Goal: Task Accomplishment & Management: Manage account settings

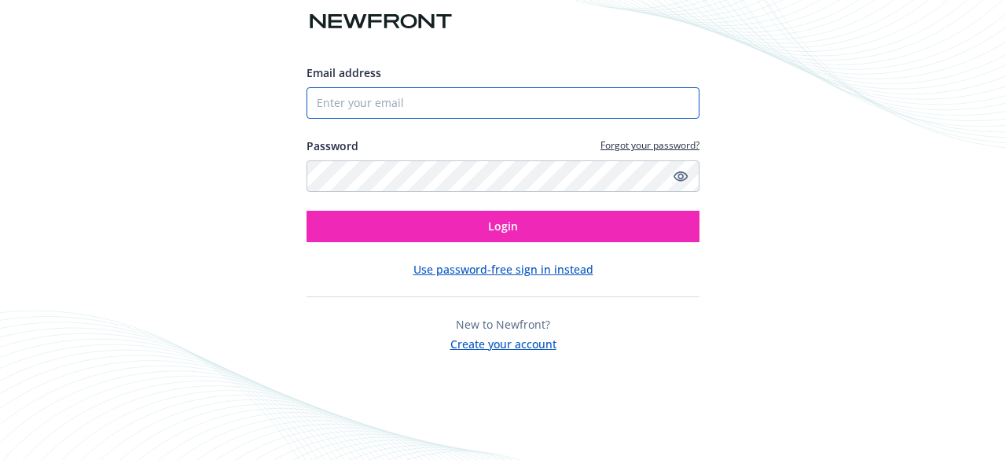
type input "[EMAIL_ADDRESS][DOMAIN_NAME]"
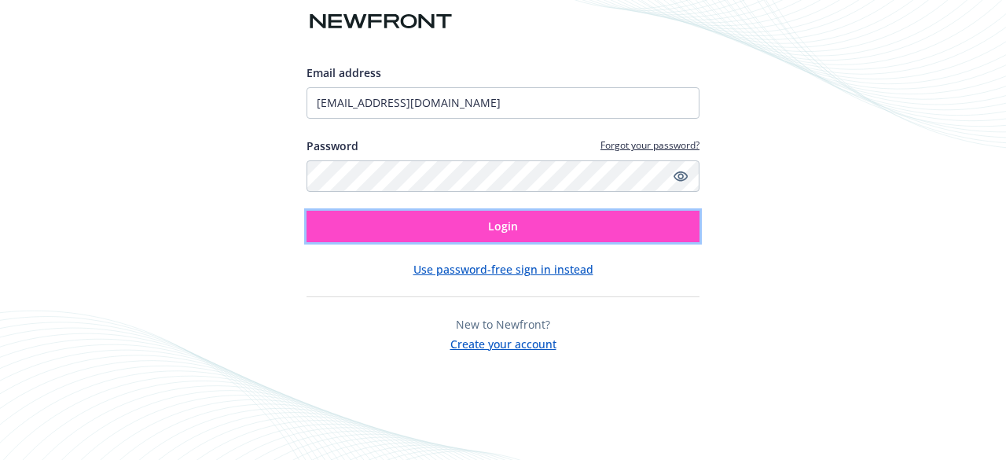
drag, startPoint x: 0, startPoint y: 0, endPoint x: 573, endPoint y: 224, distance: 615.0
click at [573, 224] on button "Login" at bounding box center [502, 226] width 393 height 31
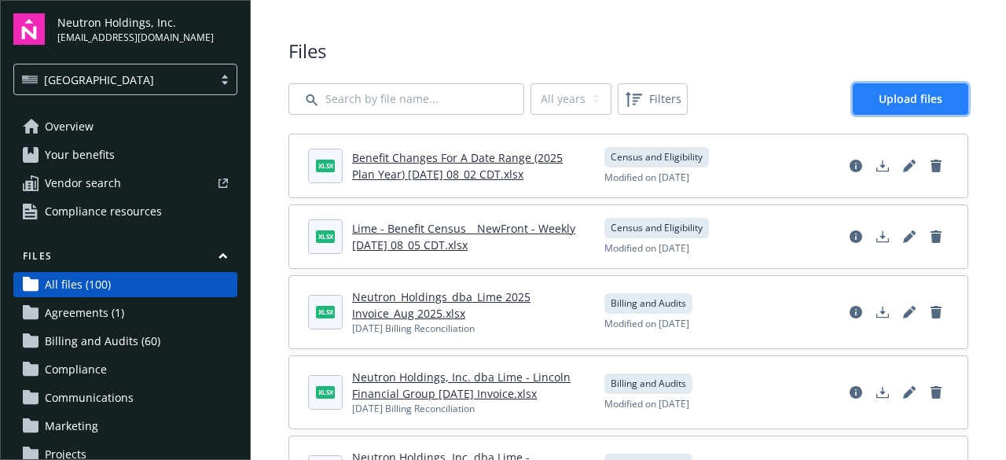
click at [860, 97] on link "Upload files" at bounding box center [911, 98] width 116 height 31
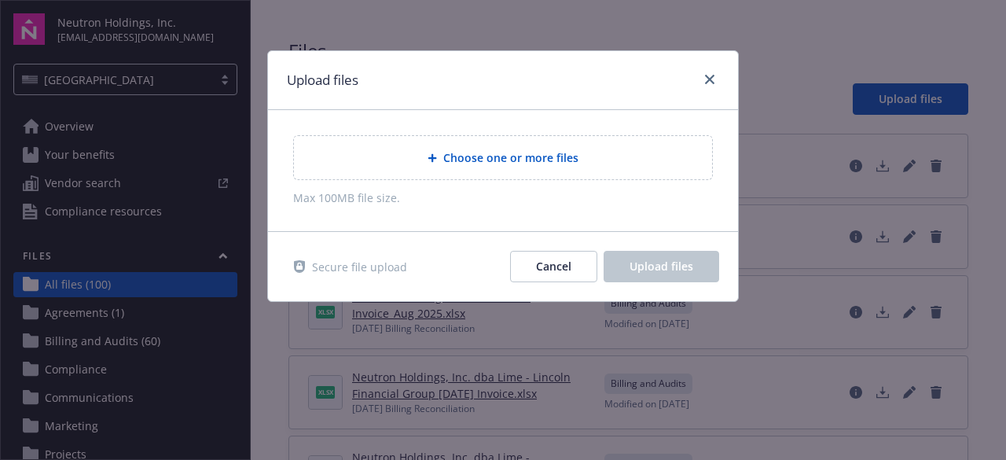
click at [486, 163] on span "Choose one or more files" at bounding box center [510, 157] width 135 height 17
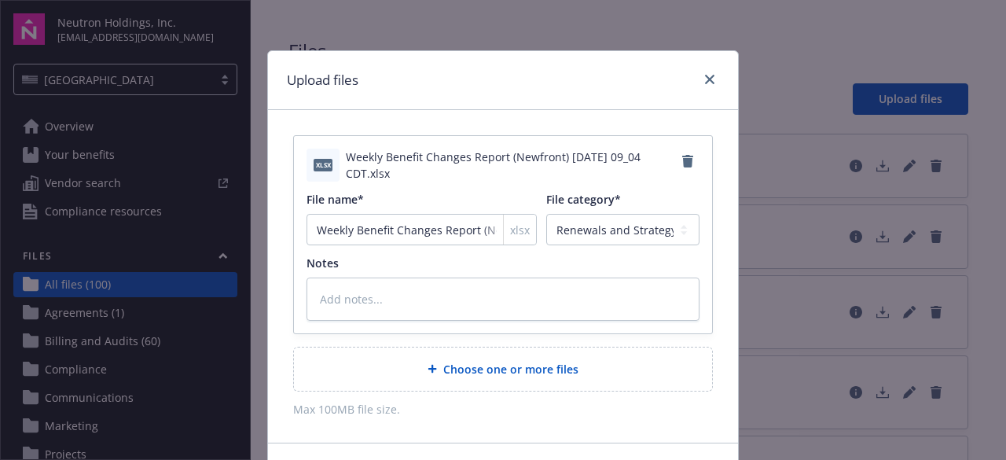
click at [585, 246] on div "xlsx Weekly Benefit Changes Report (Newfront) 2025-08-28 09_04 CDT.xlsx File na…" at bounding box center [503, 234] width 418 height 196
click at [588, 233] on select "Agreements Billing and Audits Census and Eligibility Communications Compliance …" at bounding box center [622, 229] width 153 height 31
select select "Census"
click at [546, 214] on select "Agreements Billing and Audits Census and Eligibility Communications Compliance …" at bounding box center [622, 229] width 153 height 31
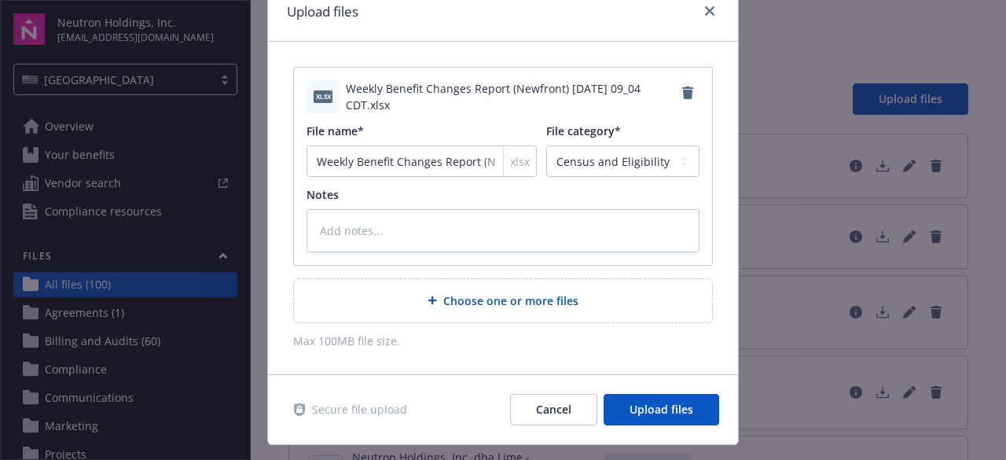
scroll to position [101, 0]
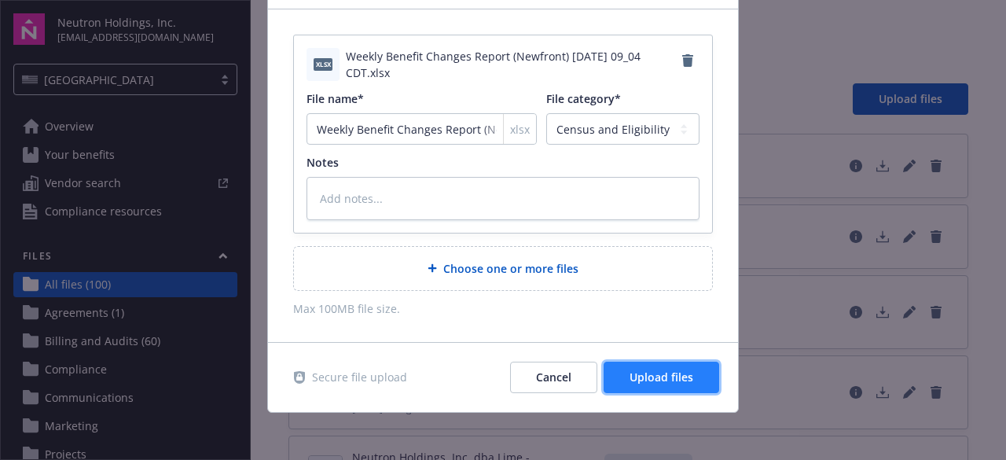
click at [673, 374] on span "Upload files" at bounding box center [661, 376] width 64 height 15
type textarea "x"
